Goal: Find specific page/section: Locate item on page

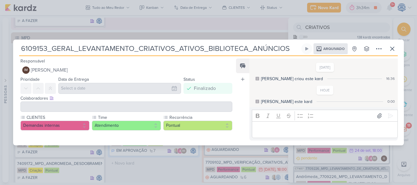
scroll to position [255, 0]
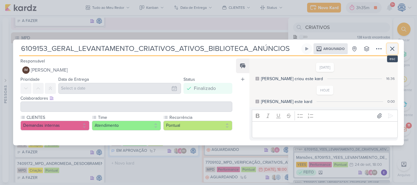
click at [389, 53] on button at bounding box center [392, 48] width 11 height 11
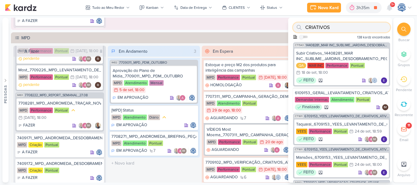
click at [348, 26] on input "CRIATIVOS" at bounding box center [341, 28] width 97 height 10
paste input "7708281"
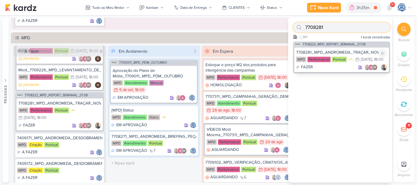
type input "7708281"
click at [334, 52] on div "7708281_MPD_ANDROMEDA_TRAÇAR_NOVAS_ESTRATÉGIAS" at bounding box center [341, 52] width 91 height 5
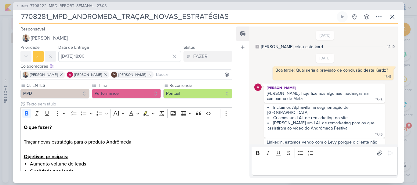
scroll to position [87, 0]
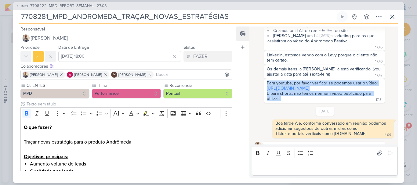
drag, startPoint x: 296, startPoint y: 94, endPoint x: 266, endPoint y: 77, distance: 34.6
click at [266, 81] on div "Para youtube, por favor verificar se podemos usar o vídeo: [URL][DOMAIN_NAME] E…" at bounding box center [324, 91] width 119 height 21
copy div "Para youtube, por favor verificar se podemos usar o vídeo: [URL][DOMAIN_NAME] E…"
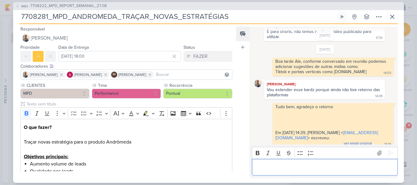
click at [269, 170] on p "Editor editing area: main" at bounding box center [325, 167] width 140 height 7
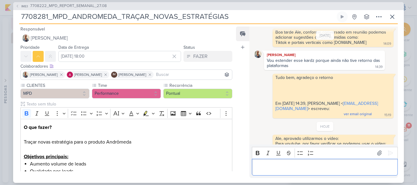
scroll to position [195, 0]
